Goal: Find specific page/section: Find specific page/section

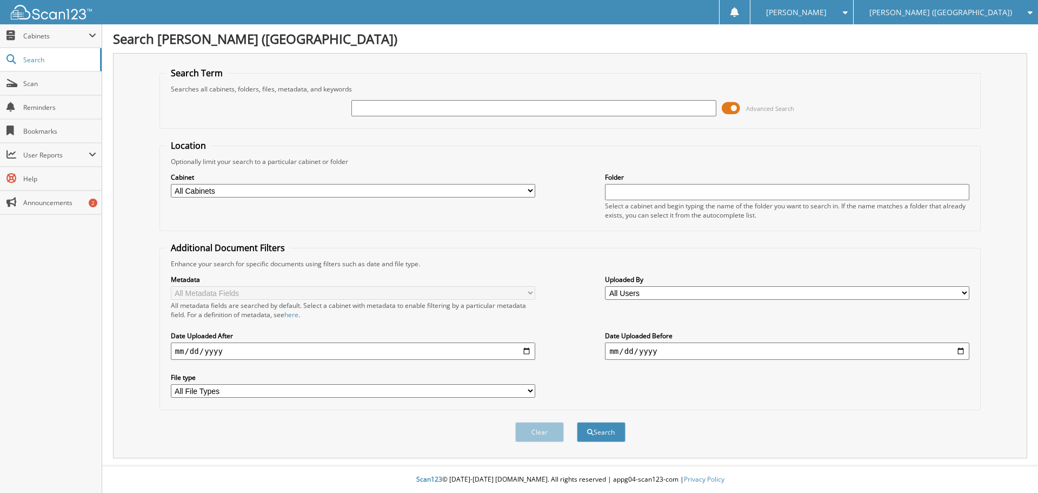
type input "38351"
drag, startPoint x: 388, startPoint y: 112, endPoint x: 321, endPoint y: 112, distance: 66.5
click at [321, 112] on div "38351 Advanced Search" at bounding box center [570, 108] width 810 height 29
paste input "G5125426"
type input "G5125426"
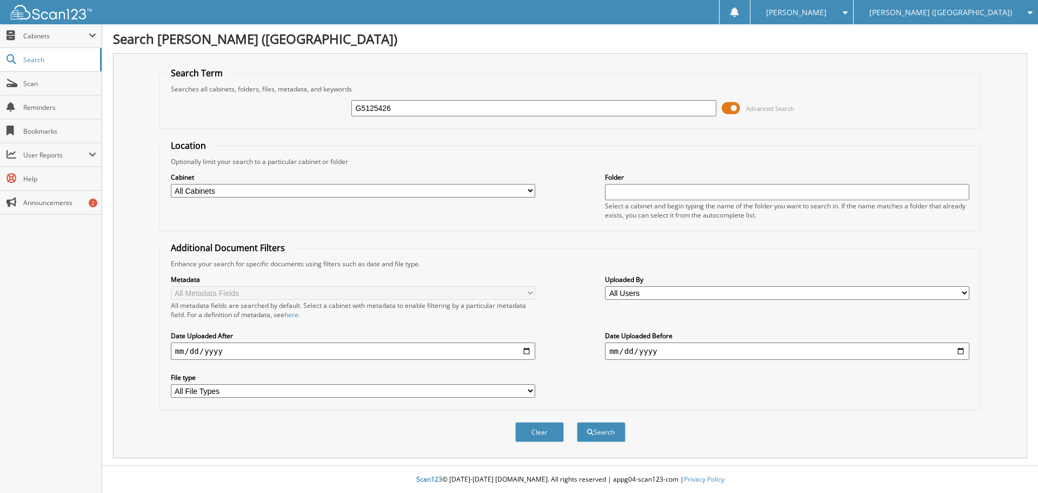
click at [577, 422] on button "Search" at bounding box center [601, 432] width 49 height 20
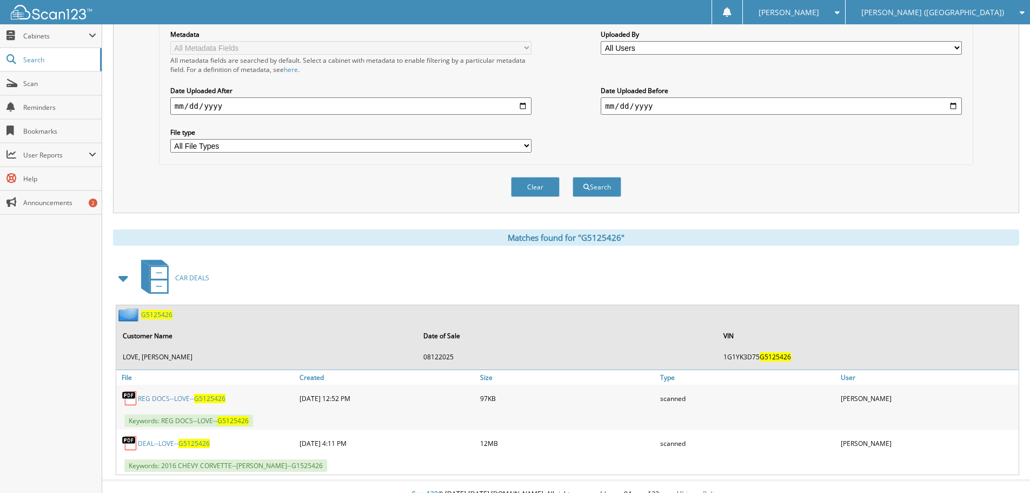
scroll to position [260, 0]
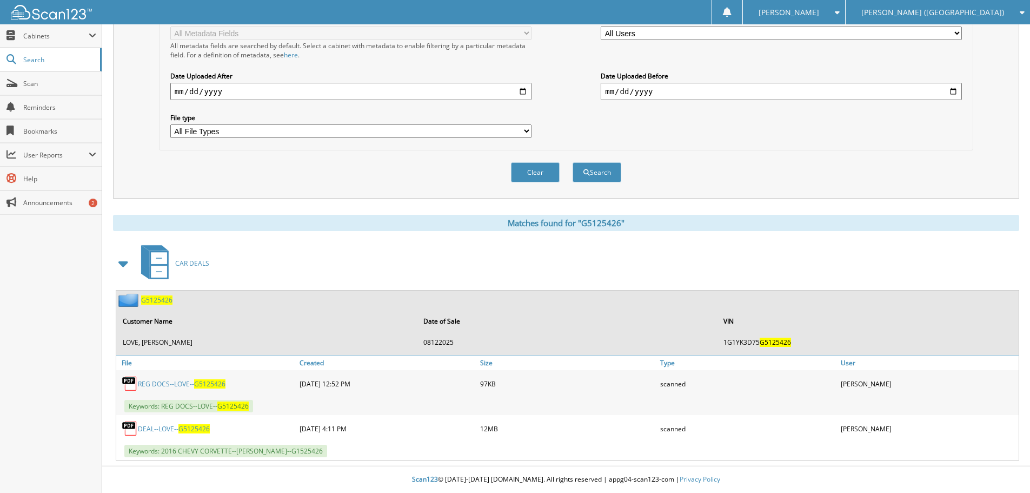
click at [182, 424] on link "DEAL--LOVE-- G5125426" at bounding box center [174, 428] width 72 height 9
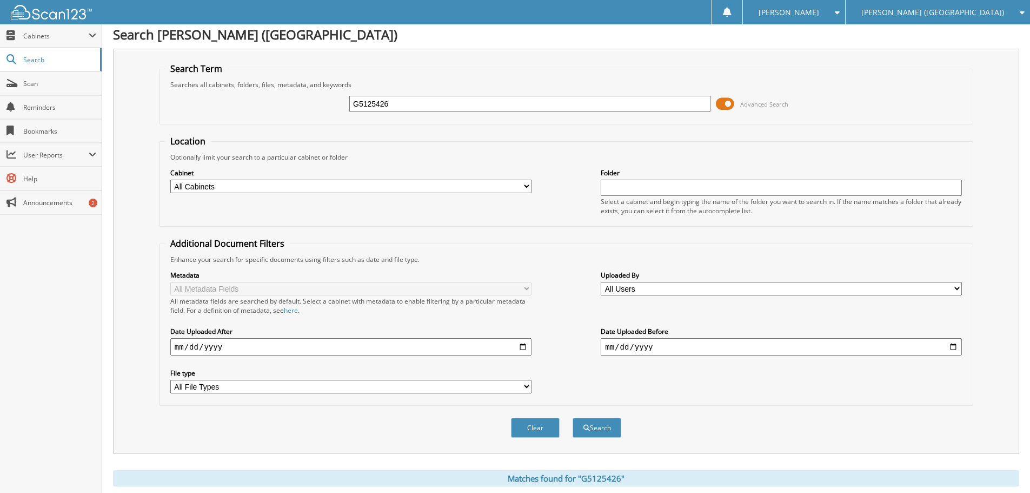
scroll to position [0, 0]
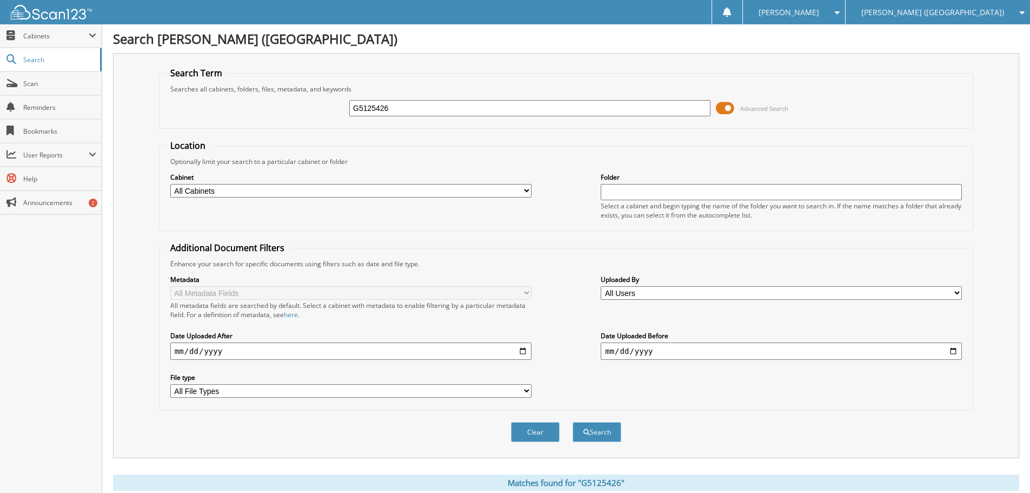
drag, startPoint x: 337, startPoint y: 108, endPoint x: 330, endPoint y: 108, distance: 7.6
click at [329, 109] on div "G5125426 Advanced Search" at bounding box center [566, 108] width 803 height 29
type input "[PERSON_NAME]"
click at [573, 422] on button "Search" at bounding box center [597, 432] width 49 height 20
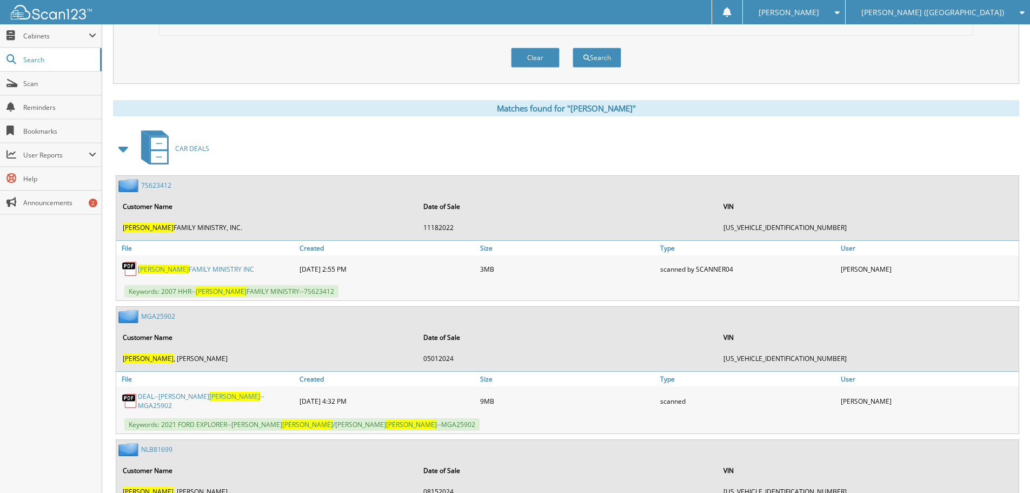
scroll to position [541, 0]
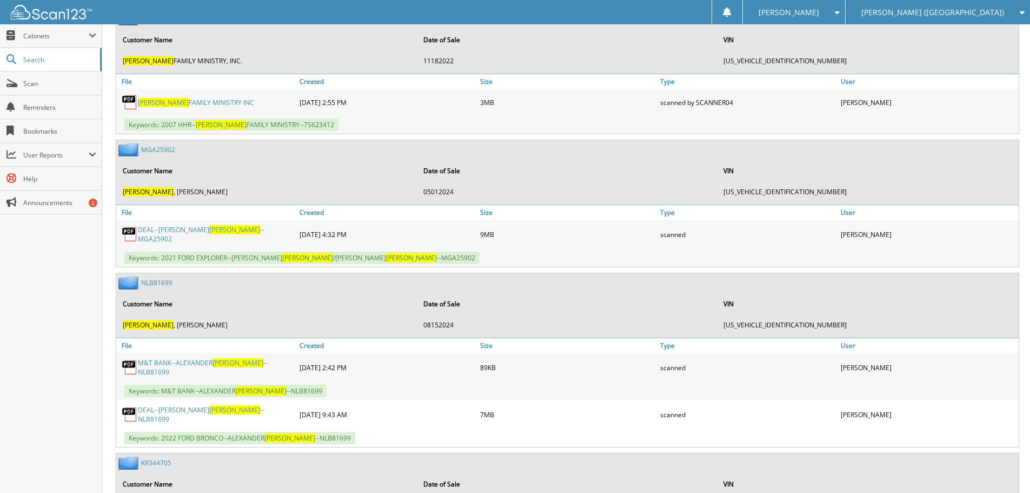
click at [676, 322] on td "08152024" at bounding box center [568, 325] width 300 height 18
click at [190, 410] on link "DEAL--ALEXANDER SNEED --NLB81699" at bounding box center [216, 414] width 156 height 18
